Goal: Navigation & Orientation: Find specific page/section

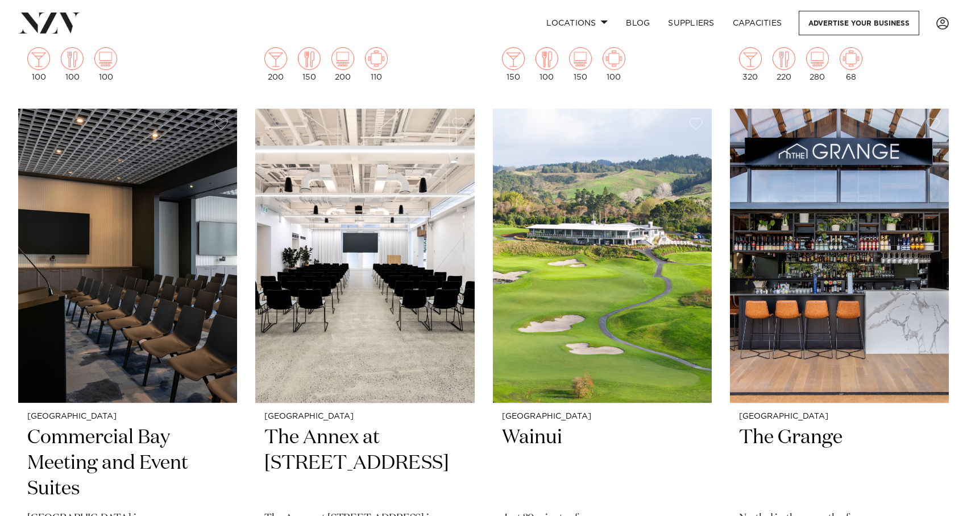
scroll to position [940, 0]
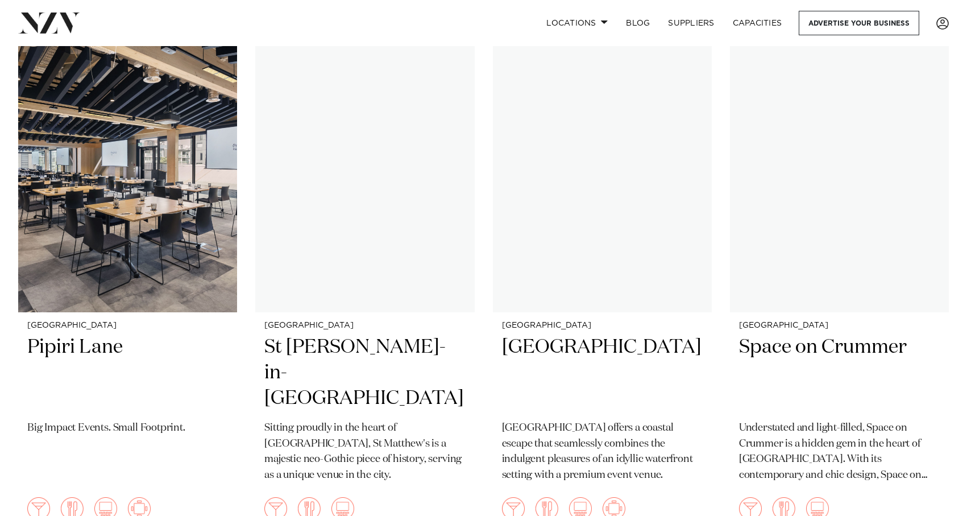
scroll to position [4813, 0]
click at [776, 210] on img at bounding box center [839, 166] width 219 height 294
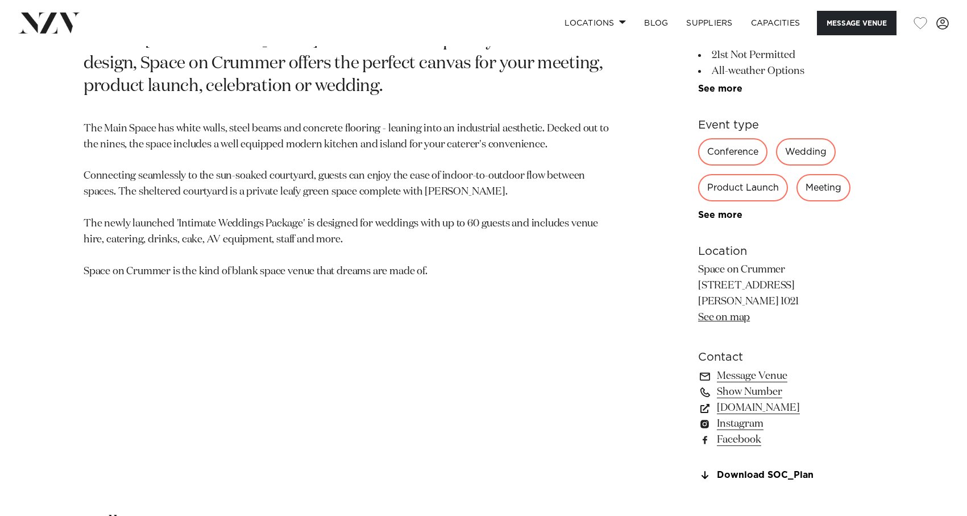
scroll to position [640, 0]
